Goal: Use online tool/utility: Utilize a website feature to perform a specific function

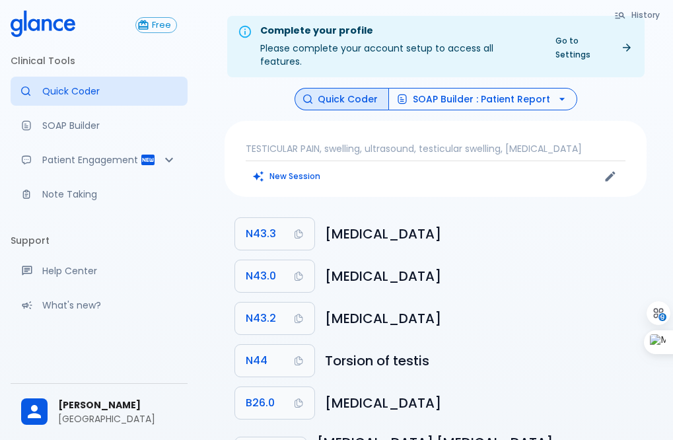
click at [479, 88] on button "SOAP Builder : Patient Report" at bounding box center [482, 99] width 189 height 23
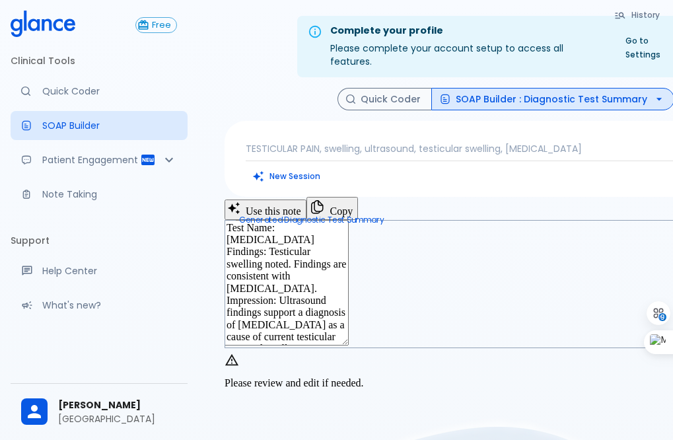
click at [593, 88] on button "SOAP Builder : Diagnostic Test Summary" at bounding box center [552, 99] width 243 height 23
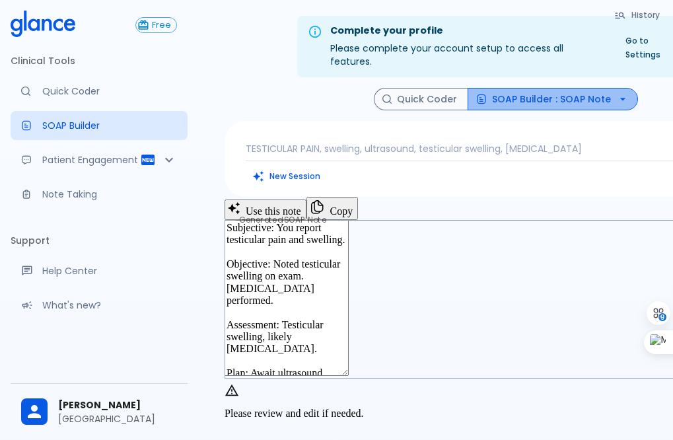
click at [531, 88] on button "SOAP Builder : SOAP Note" at bounding box center [553, 99] width 170 height 23
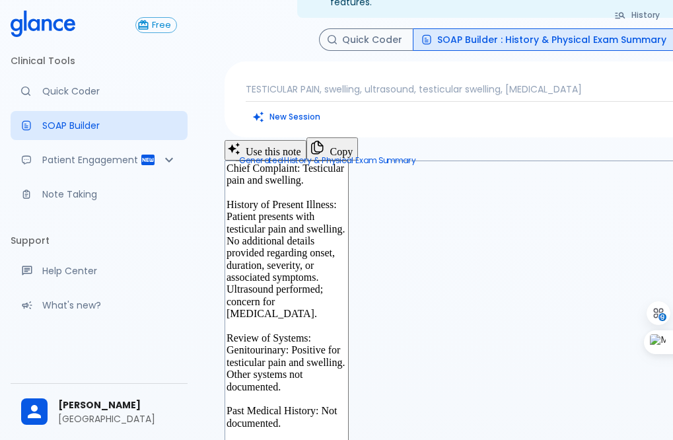
scroll to position [132, 0]
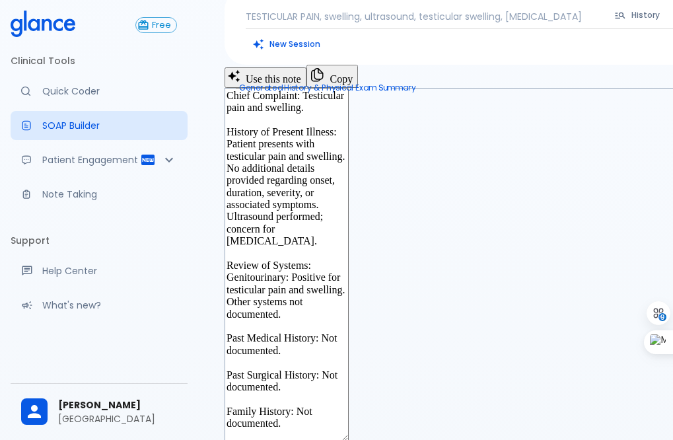
drag, startPoint x: 394, startPoint y: 170, endPoint x: 458, endPoint y: 223, distance: 83.0
click at [349, 223] on textarea "Chief Complaint: Testicular pain and swelling. History of Present Illness: Pati…" at bounding box center [287, 264] width 124 height 353
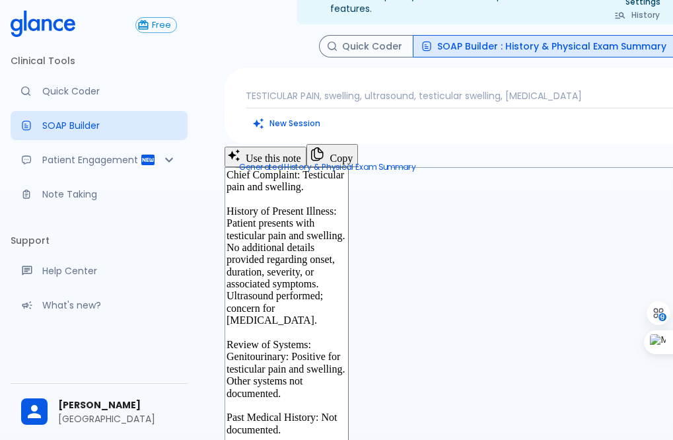
scroll to position [0, 0]
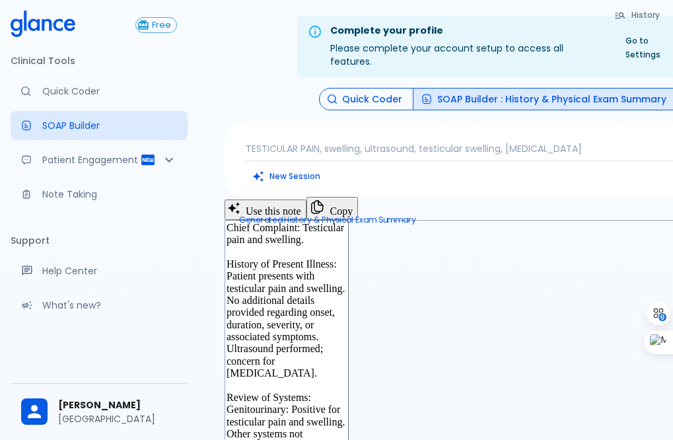
click at [328, 90] on button "Quick Coder" at bounding box center [366, 99] width 94 height 23
